Goal: Communication & Community: Answer question/provide support

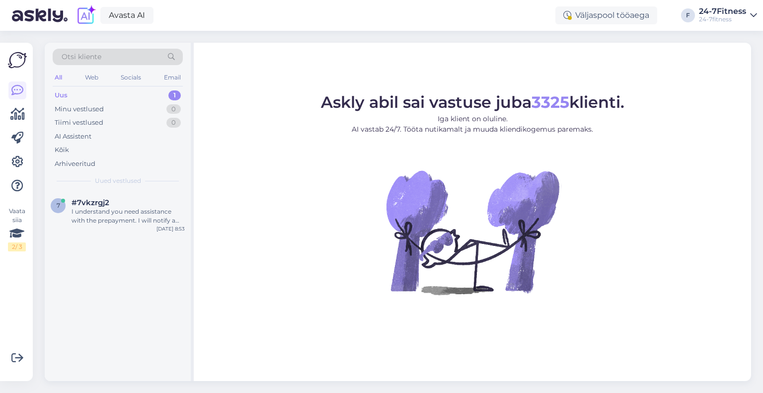
click at [105, 226] on div "7 #7vkzrgj2 I understand you need assistance with the prepayment. I will notify…" at bounding box center [118, 213] width 146 height 45
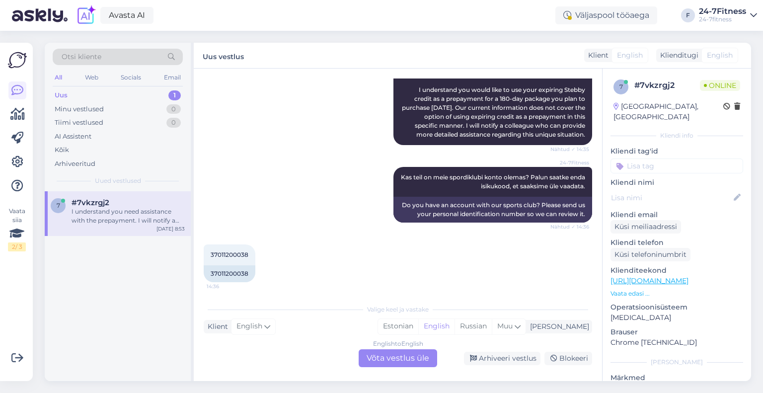
scroll to position [199, 0]
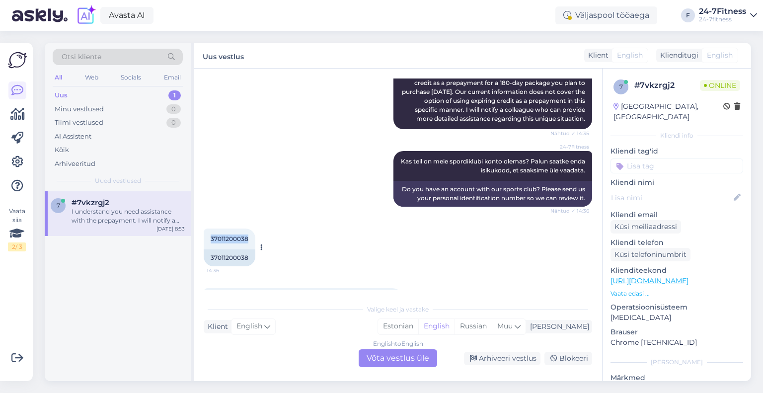
drag, startPoint x: 250, startPoint y: 239, endPoint x: 204, endPoint y: 238, distance: 46.7
click at [204, 238] on div "37011200038 14:36" at bounding box center [230, 238] width 52 height 21
copy span "37011200038"
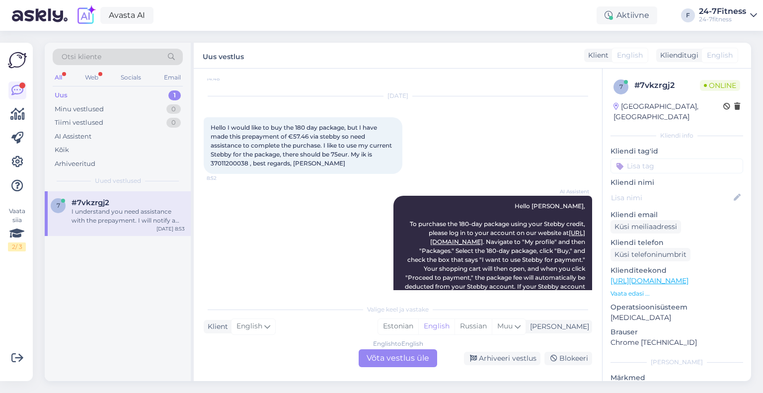
scroll to position [793, 0]
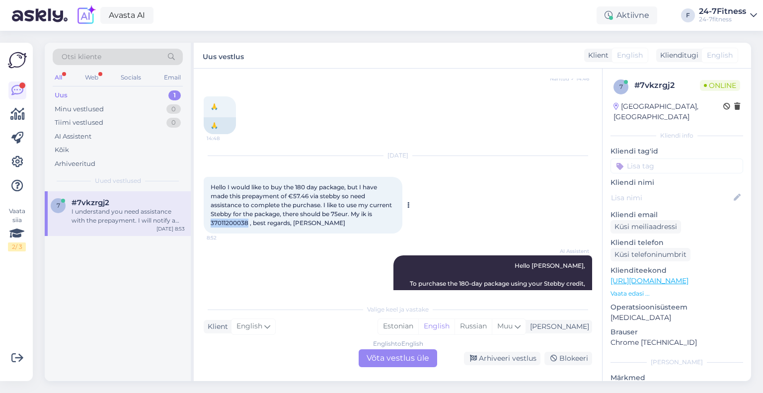
drag, startPoint x: 247, startPoint y: 221, endPoint x: 212, endPoint y: 222, distance: 35.8
click at [212, 222] on span "Hello I would like to buy the 180 day package, but I have made this prepayment …" at bounding box center [302, 204] width 183 height 43
copy span "37011200038"
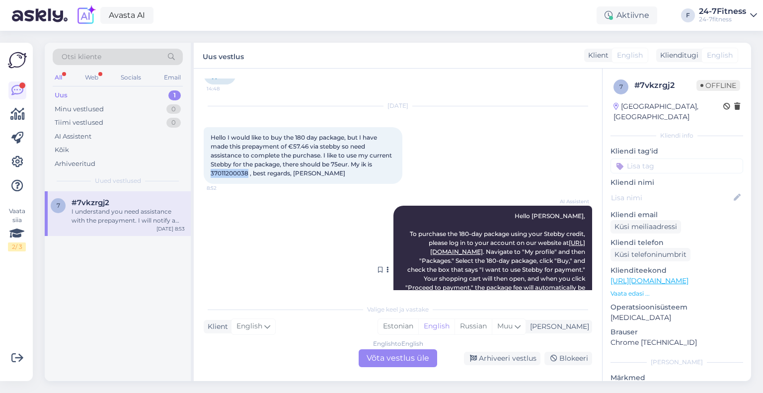
scroll to position [991, 0]
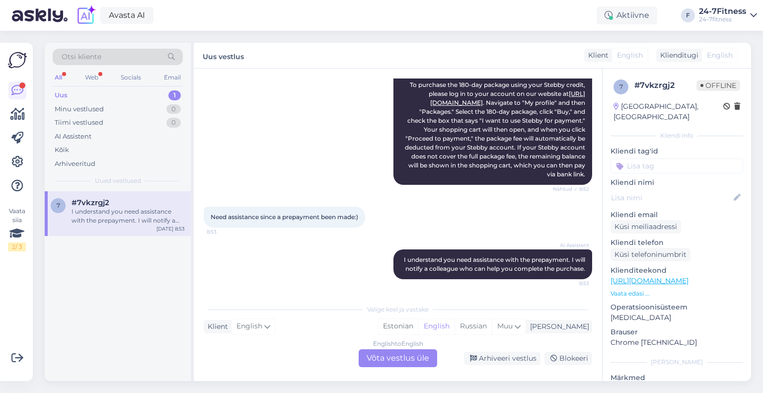
click at [396, 356] on div "English to English Võta vestlus üle" at bounding box center [398, 358] width 78 height 18
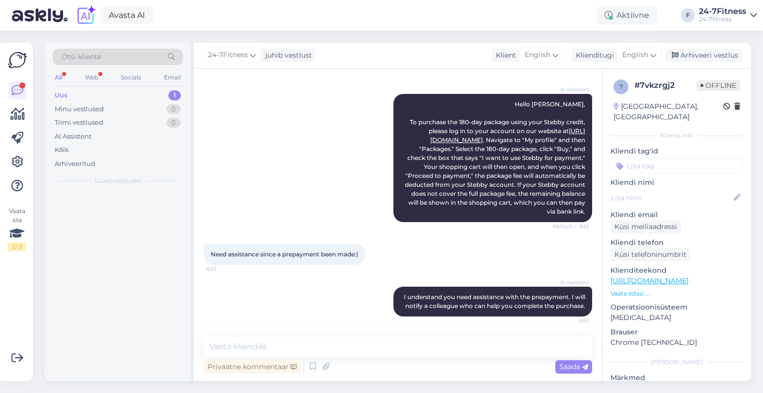
scroll to position [954, 0]
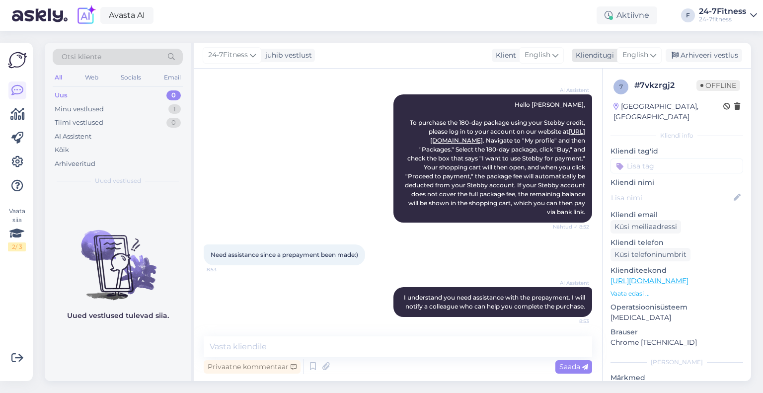
click at [646, 57] on span "English" at bounding box center [635, 55] width 26 height 11
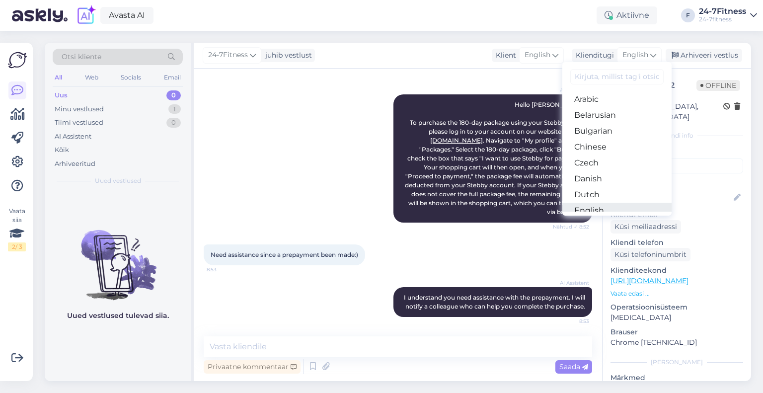
scroll to position [50, 0]
click at [596, 178] on link "Estonian" at bounding box center [616, 177] width 109 height 16
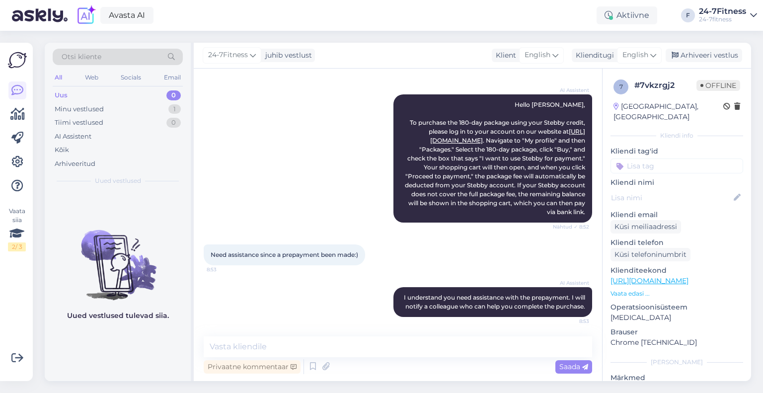
scroll to position [1037, 0]
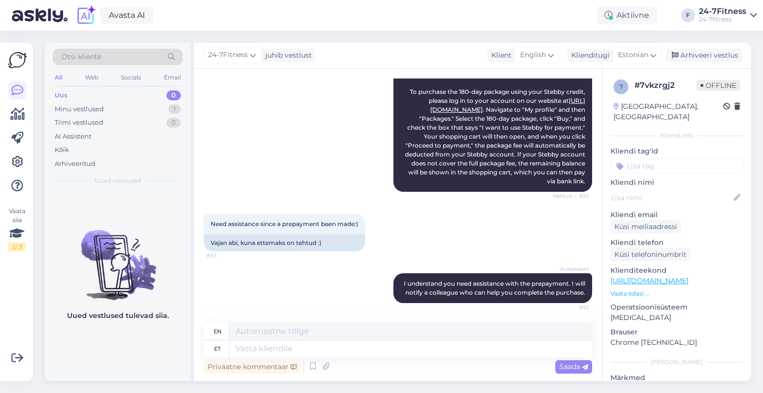
type textarea "Võtsime teie stebby kontolt 75 eurot ning lisasime teile 180 päeva paketi. kui …"
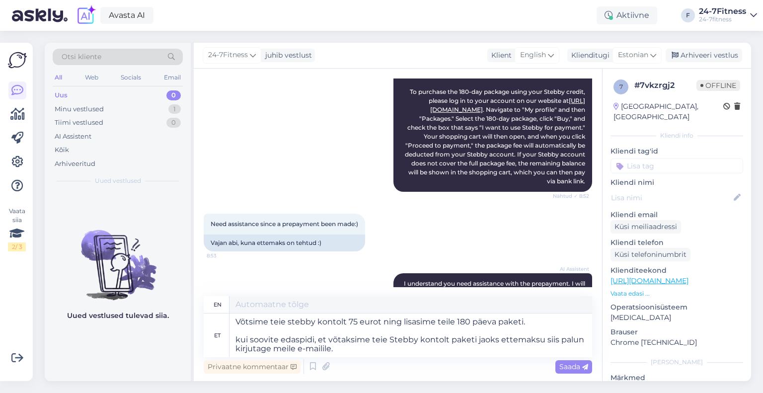
scroll to position [1044, 0]
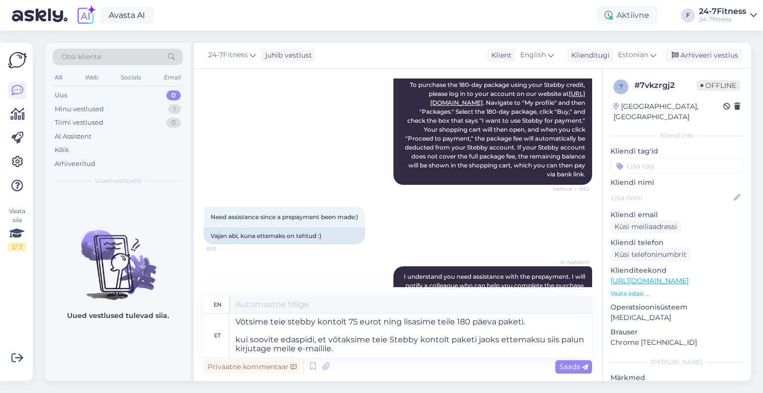
type textarea "We took 75 euros from your Stebby account and added a 180-day package to your a…"
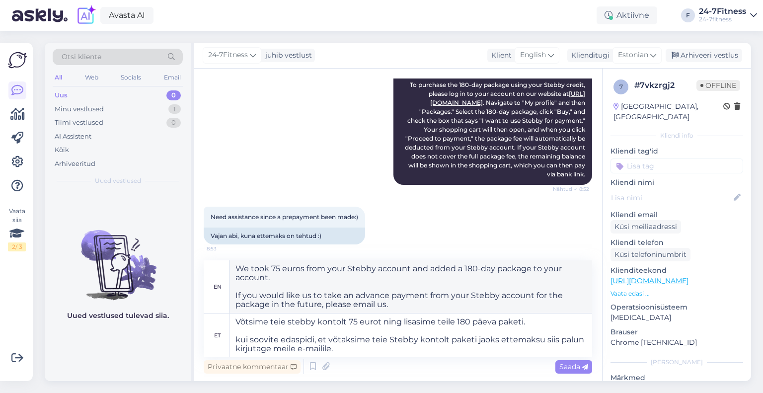
click at [238, 319] on textarea "Võtsime teie stebby kontolt 75 eurot ning lisasime teile 180 päeva paketi. kui …" at bounding box center [410, 335] width 363 height 44
click at [236, 321] on textarea "Võtsime teie stebby kontolt 75 eurot ning lisasime teile 180 päeva paketi. kui …" at bounding box center [410, 335] width 363 height 44
type textarea "Tere! Võtsime teie stebby kontolt 75 eurot ning lisasime teile 180 päeva paketi…"
type textarea "Hello! We have taken 75 euros from your Stebby account and added a 180-day pack…"
click at [240, 340] on textarea "Tere! Võtsime teie stebby kontolt 75 eurot ning lisasime teile 180 päeva paketi…" at bounding box center [410, 335] width 363 height 44
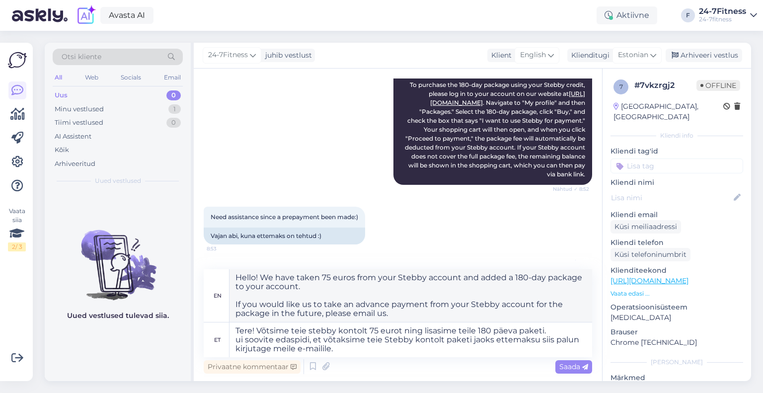
type textarea "Tere! Võtsime teie stebby kontolt 75 eurot ning lisasime teile 180 päeva paketi…"
type textarea "Hello! We have taken 75 euros from your Stebby account and added a 180-day pack…"
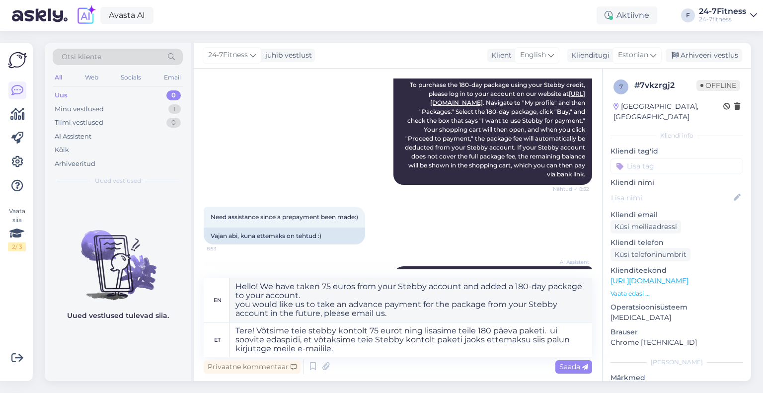
type textarea "Tere! Võtsime teie stebby kontolt 75 eurot ning lisasime teile 180 päeva paketi…"
type textarea "Hello! We have taken 75 euros from your Stebby account and added a 180-day pack…"
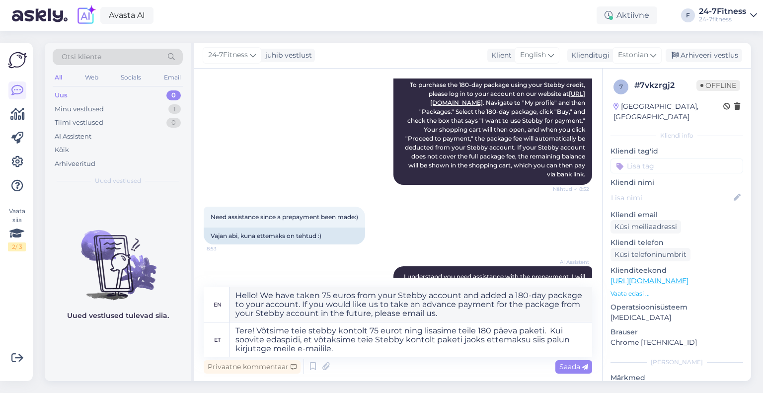
click at [293, 331] on textarea "Tere! Võtsime teie stebby kontolt 75 eurot ning lisasime teile 180 päeva paketi…" at bounding box center [410, 339] width 363 height 35
click at [311, 327] on textarea "Tere! Võtsime Teie stebby kontolt 75 eurot ning lisasime teile 180 päeva paketi…" at bounding box center [410, 339] width 363 height 35
click at [461, 326] on textarea "Tere! Võtsime Teie Stebby kontolt 75 eurot ning lisasime teile 180 päeva paketi…" at bounding box center [410, 339] width 363 height 35
click at [360, 339] on textarea "Tere! Võtsime Teie Stebby kontolt 75 eurot ning lisasime Teile 180 päeva paketi…" at bounding box center [410, 339] width 363 height 35
click at [374, 347] on textarea "Tere! Võtsime Teie Stebby kontolt 75 eurot ning lisasime Teile 180 päeva paketi…" at bounding box center [410, 339] width 363 height 35
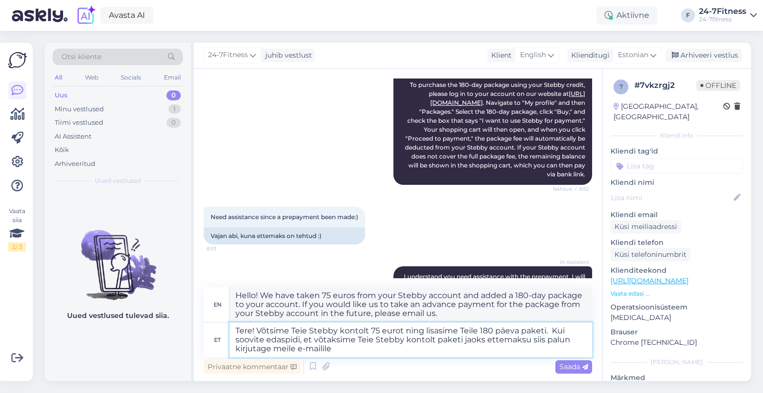
type textarea "Tere! Võtsime Teie Stebby kontolt 75 eurot ning lisasime Teile 180 päeva paketi…"
type textarea "Hello! We have taken 75 euros from your Stebby account and added a 180-day pack…"
paste textarea "[EMAIL_ADDRESS][DOMAIN_NAME]"
type textarea "Tere! Võtsime Teie Stebby kontolt 75 eurot ning lisasime Teile 180 päeva paketi…"
type textarea "Hello! We have taken 75 euros from your Stebby account and added a 180-day pack…"
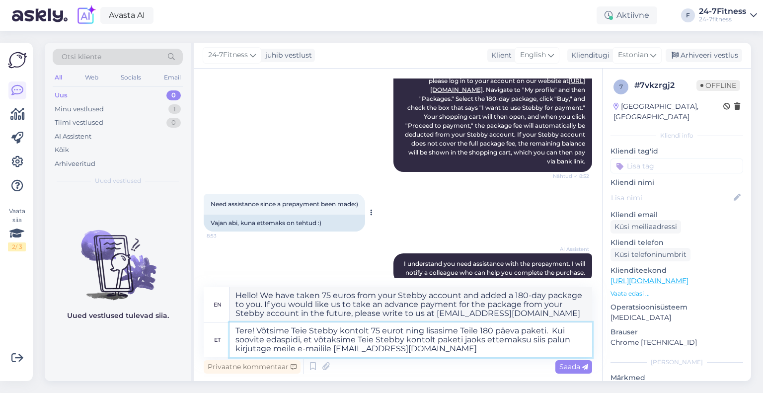
scroll to position [1072, 0]
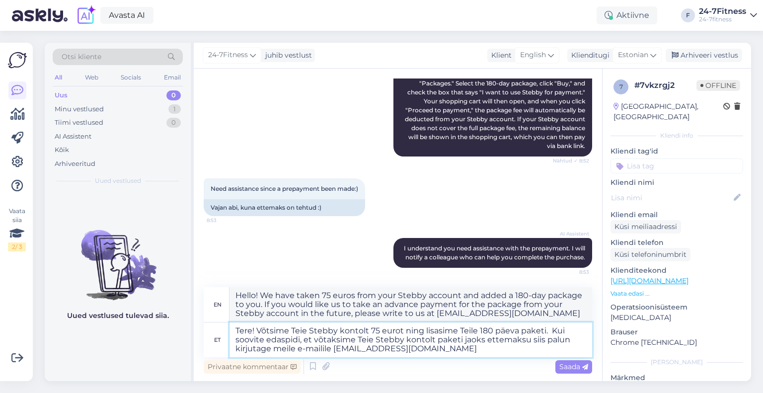
click at [436, 349] on textarea "Tere! Võtsime Teie Stebby kontolt 75 eurot ning lisasime Teile 180 päeva paketi…" at bounding box center [410, 339] width 363 height 35
type textarea "Tere! Võtsime Teie Stebby kontolt 75 eurot ning lisasime Teile 180 päeva paketi…"
click at [574, 374] on div "Privaatne kommentaar Saada" at bounding box center [398, 366] width 388 height 19
click at [577, 368] on span "Saada" at bounding box center [573, 366] width 29 height 9
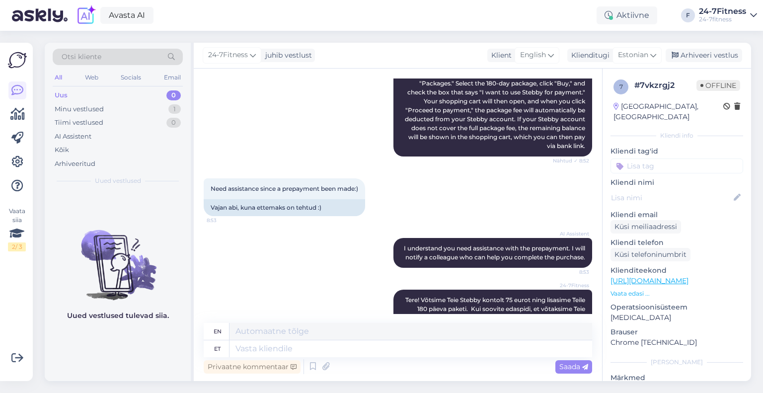
scroll to position [1159, 0]
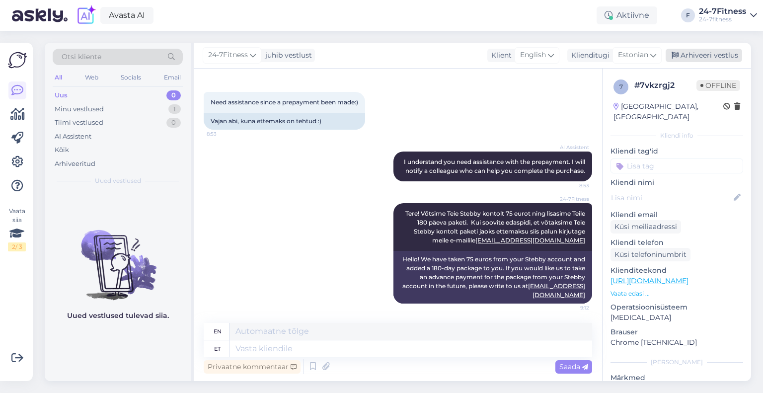
click at [709, 59] on div "Arhiveeri vestlus" at bounding box center [704, 55] width 76 height 13
